Goal: Transaction & Acquisition: Book appointment/travel/reservation

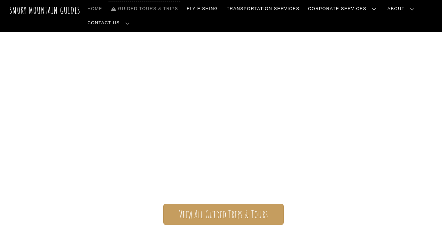
click at [166, 9] on link "Guided Tours & Trips" at bounding box center [144, 9] width 73 height 14
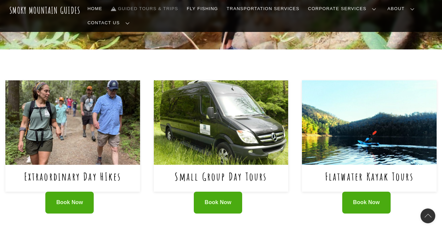
scroll to position [252, 0]
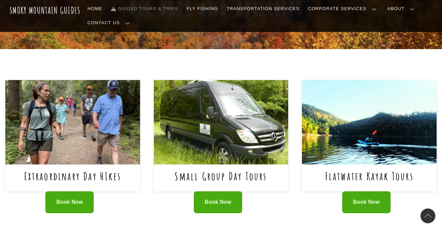
click at [99, 99] on img at bounding box center [72, 122] width 135 height 84
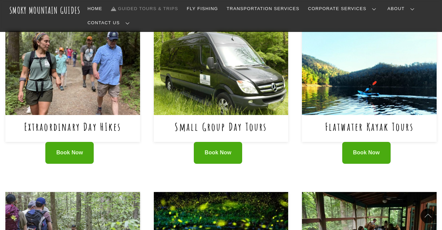
scroll to position [299, 0]
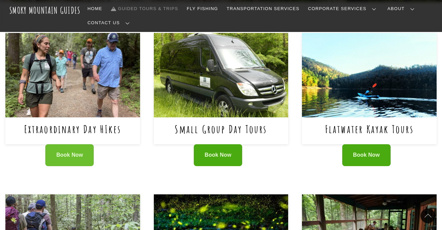
click at [67, 144] on link "Book Now" at bounding box center [69, 155] width 48 height 22
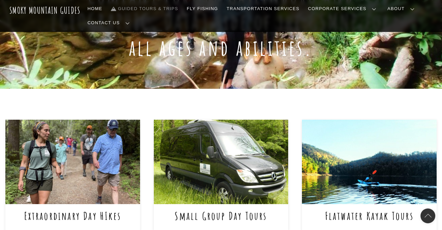
scroll to position [214, 0]
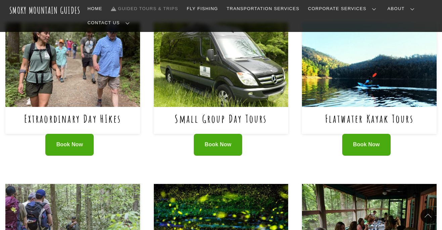
scroll to position [308, 0]
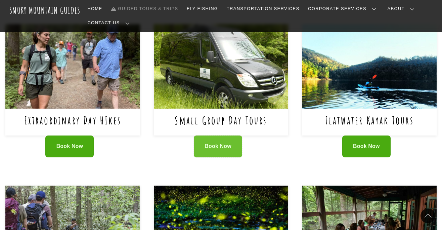
click at [211, 143] on span "Book Now" at bounding box center [217, 146] width 27 height 7
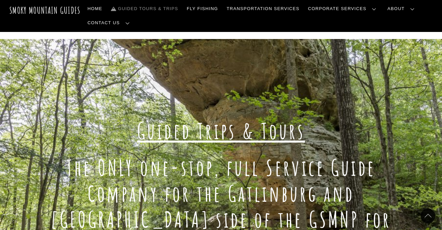
scroll to position [0, 0]
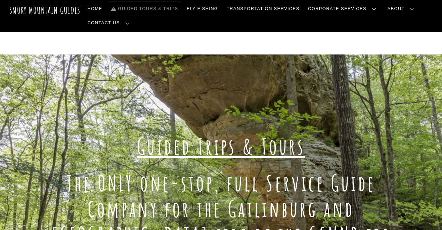
click at [137, 11] on link "Guided Tours & Trips" at bounding box center [144, 9] width 73 height 14
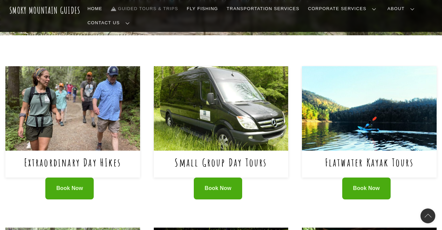
scroll to position [255, 0]
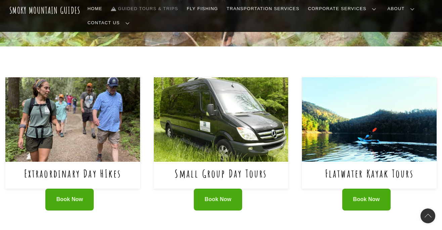
click at [98, 116] on img at bounding box center [72, 119] width 135 height 84
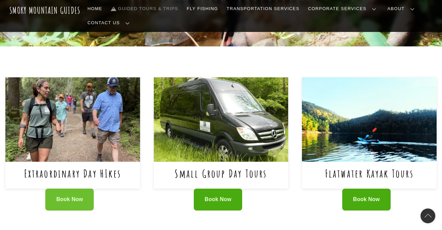
click at [61, 196] on span "Book Now" at bounding box center [69, 199] width 27 height 7
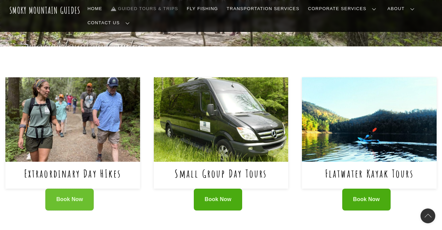
click at [74, 188] on link "Book Now" at bounding box center [69, 199] width 48 height 22
